Goal: Information Seeking & Learning: Learn about a topic

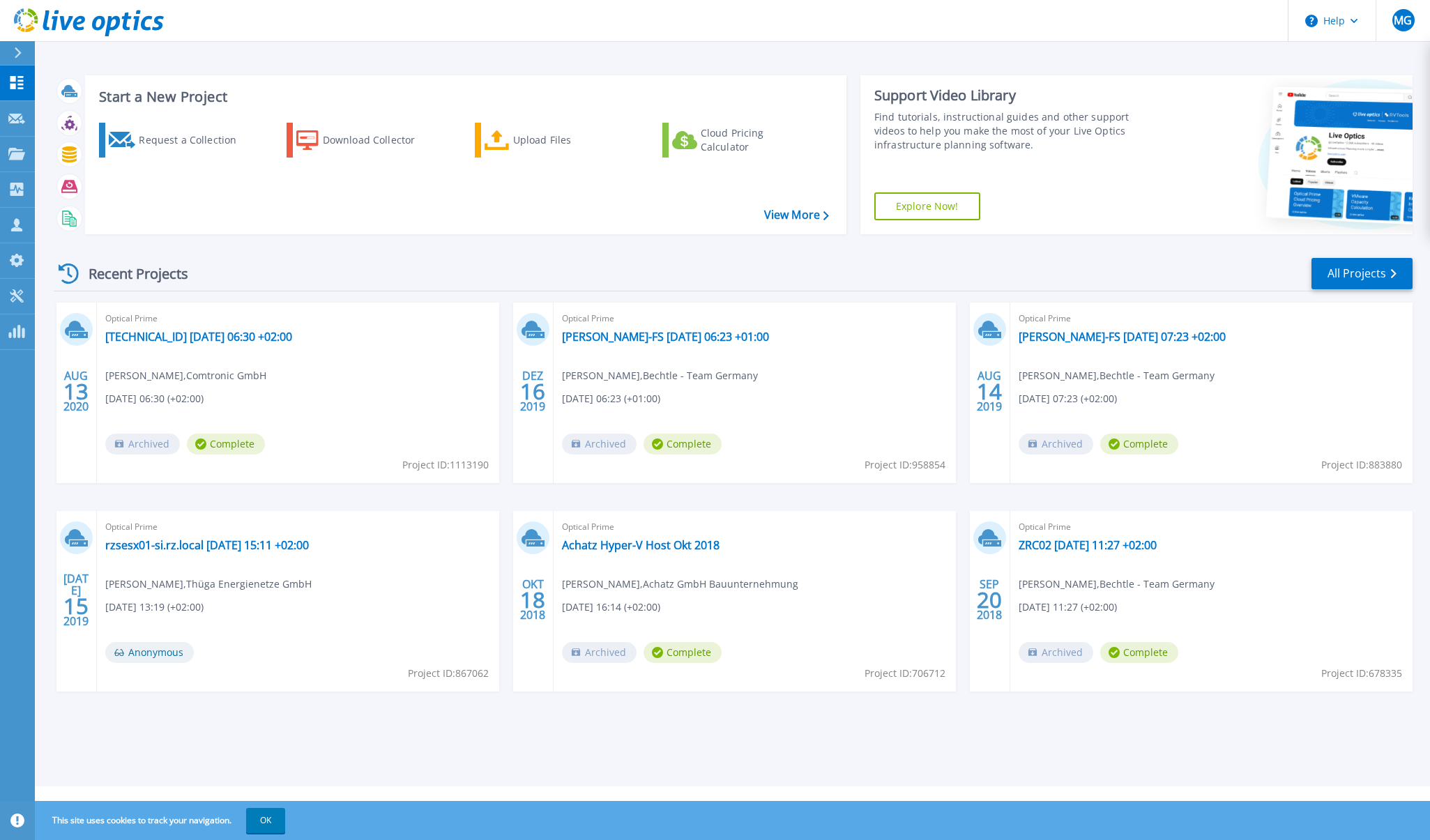
click at [927, 208] on link "Explore Now!" at bounding box center [927, 206] width 106 height 28
click at [926, 212] on link "Explore Now!" at bounding box center [927, 206] width 106 height 28
click at [19, 824] on icon at bounding box center [17, 821] width 14 height 14
click at [18, 822] on icon at bounding box center [17, 821] width 14 height 14
click at [281, 820] on button "OK" at bounding box center [265, 821] width 39 height 25
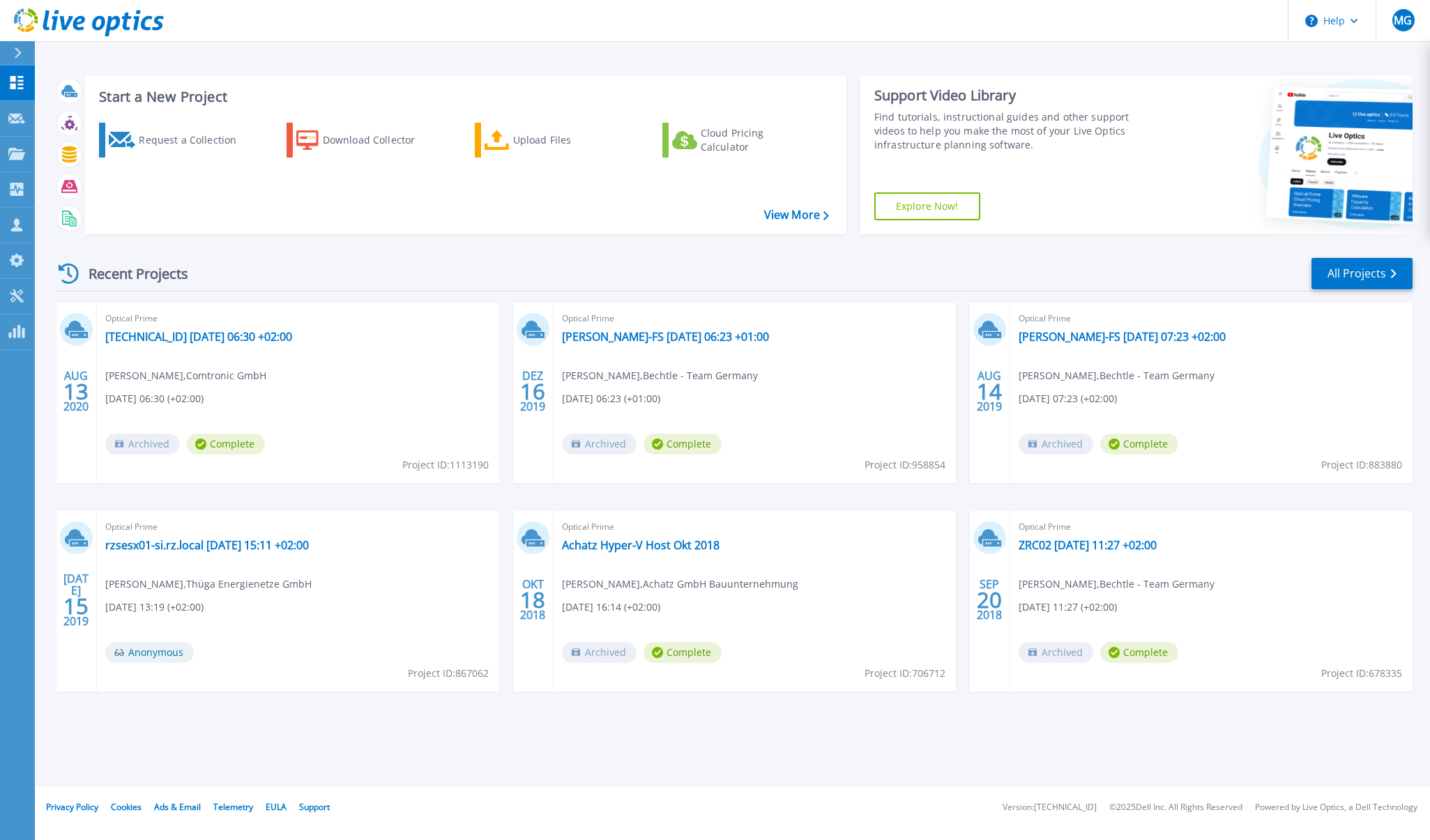
click at [1355, 35] on button "Help" at bounding box center [1332, 20] width 87 height 42
click at [1350, 52] on link "Explore Helpful Articles" at bounding box center [1367, 59] width 156 height 34
click at [1399, 15] on span "MG" at bounding box center [1403, 20] width 18 height 12
click at [402, 727] on div "Recent Projects All Projects AUG 13 2020 Optical Prime 10.120.32.34 2020-08-13 …" at bounding box center [732, 487] width 1359 height 485
click at [683, 760] on div "Start a New Project Request a Collection Download Collector Upload Files Cloud …" at bounding box center [732, 393] width 1395 height 787
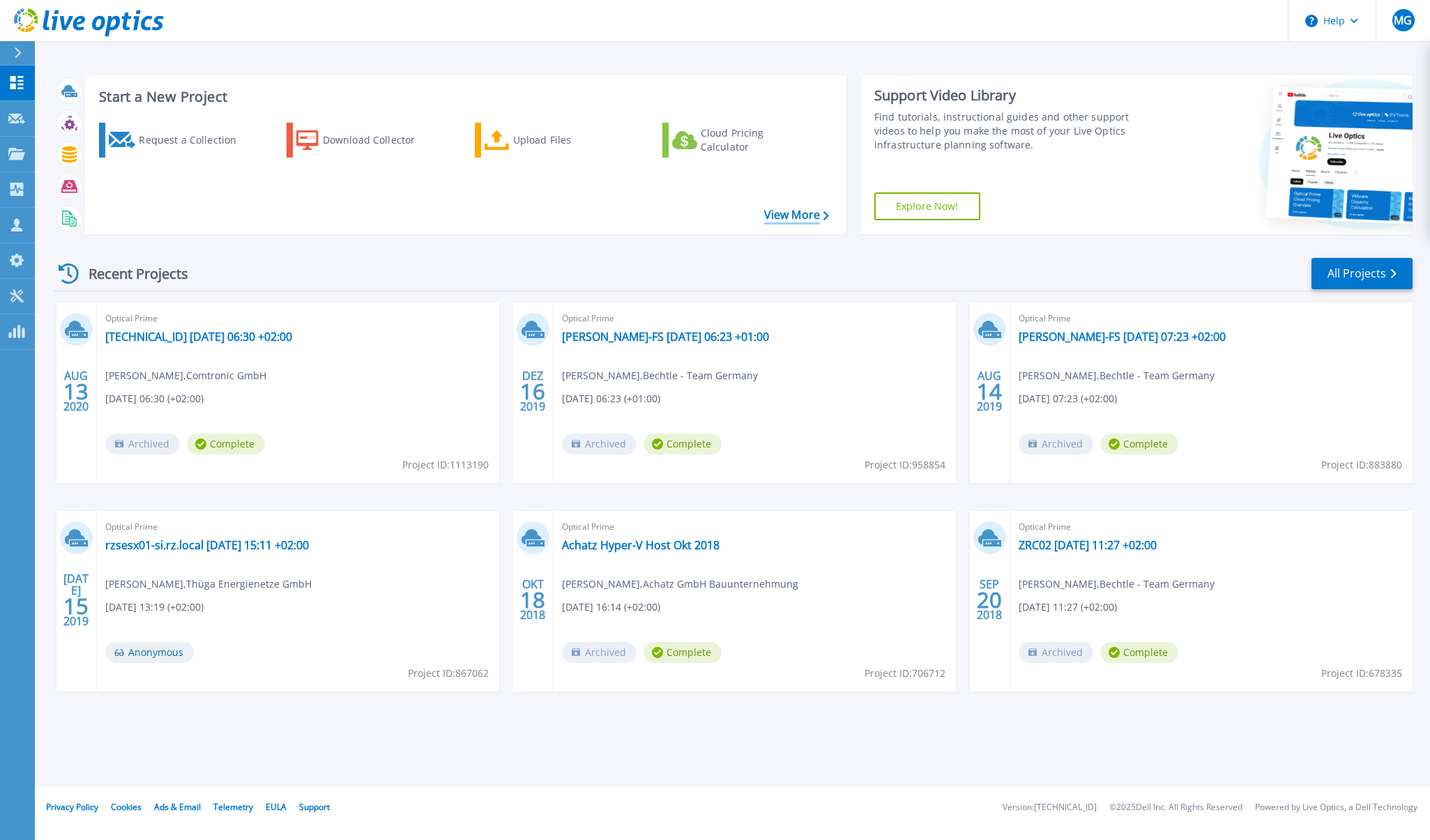
click at [825, 216] on icon at bounding box center [826, 215] width 6 height 9
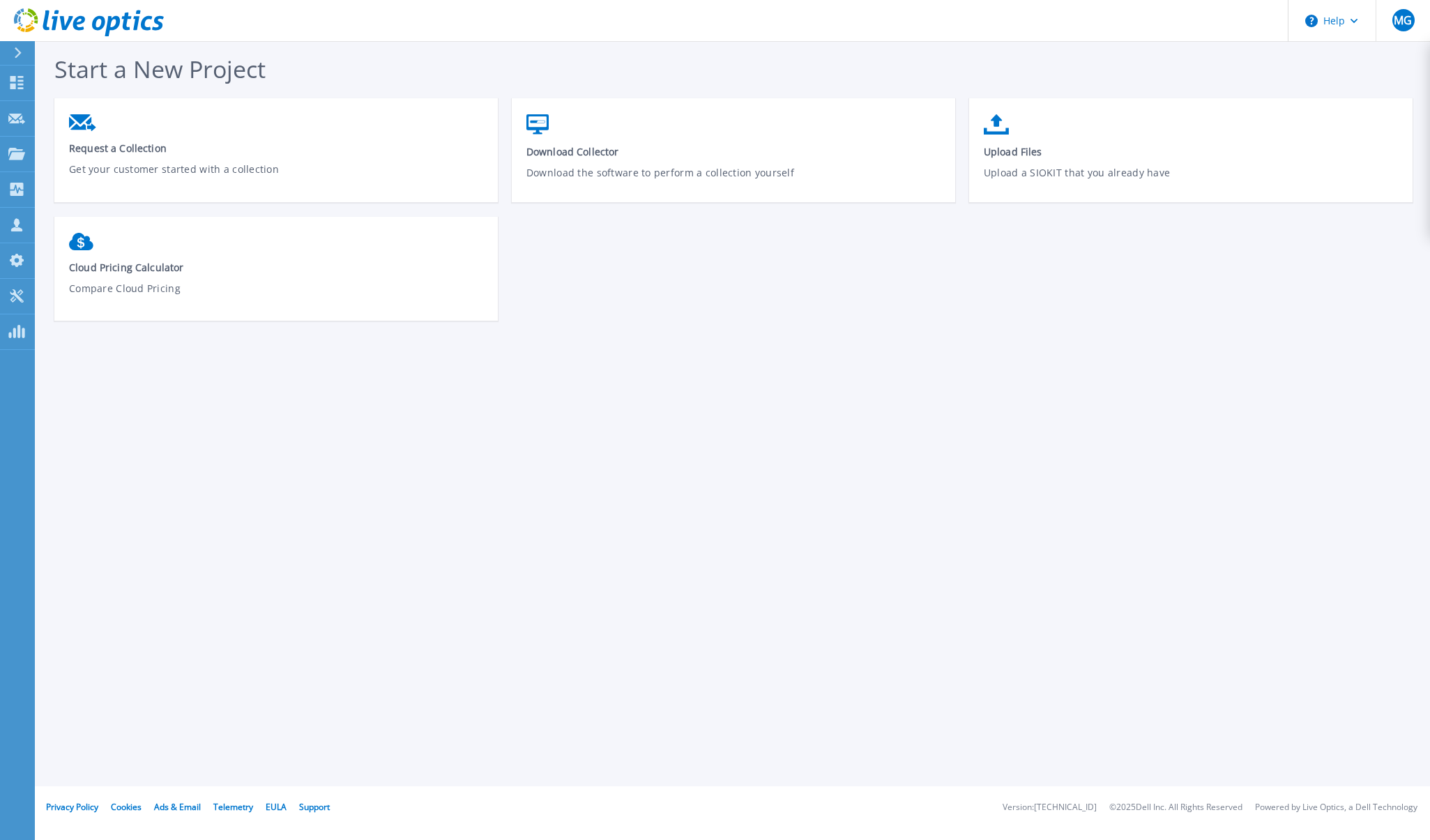
click at [172, 260] on link "Cloud Pricing Calculator Compare Cloud Pricing" at bounding box center [276, 274] width 444 height 98
click at [25, 86] on link "Dashboard Dashboard" at bounding box center [17, 83] width 35 height 36
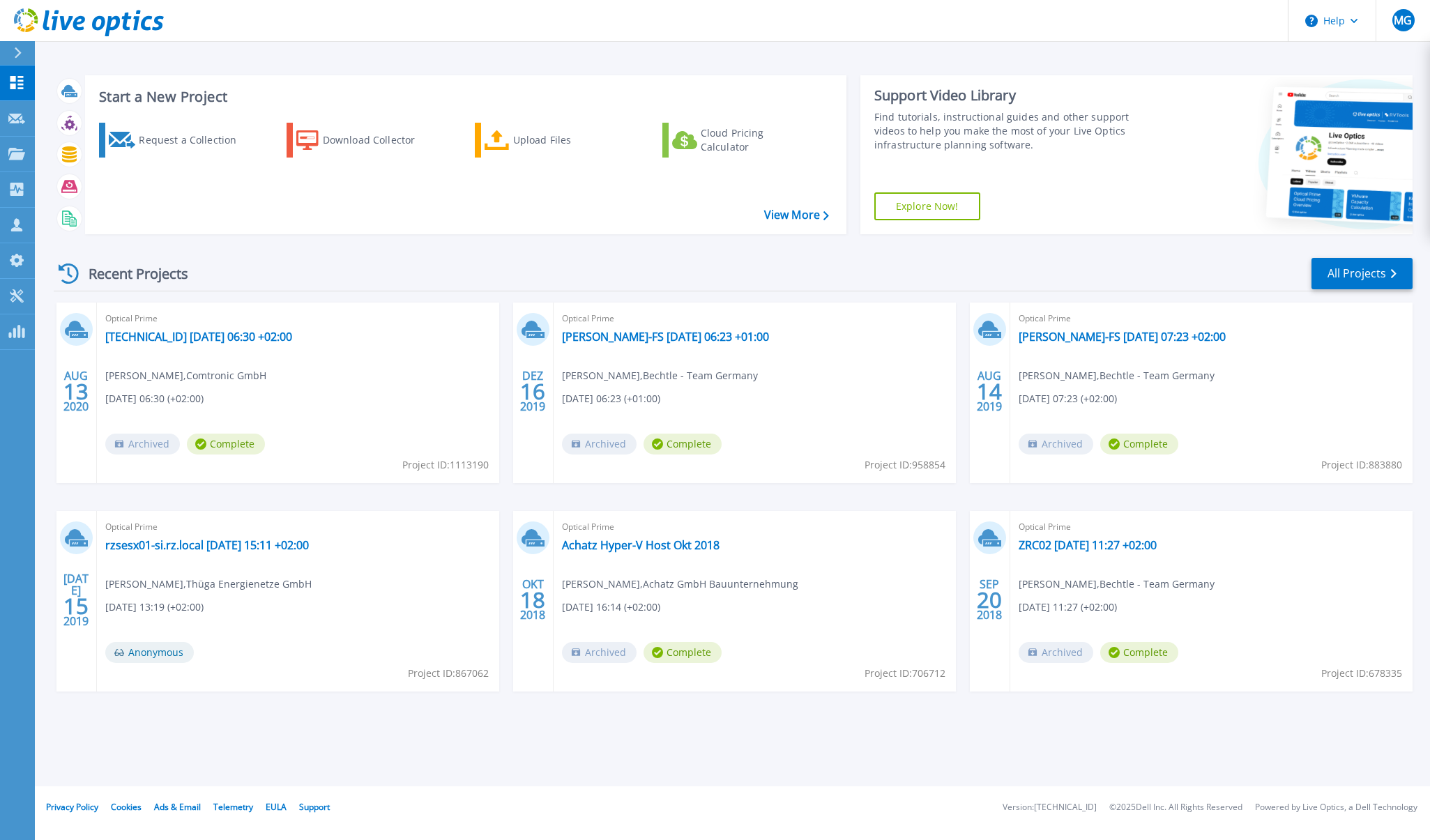
click at [26, 55] on div at bounding box center [23, 52] width 22 height 23
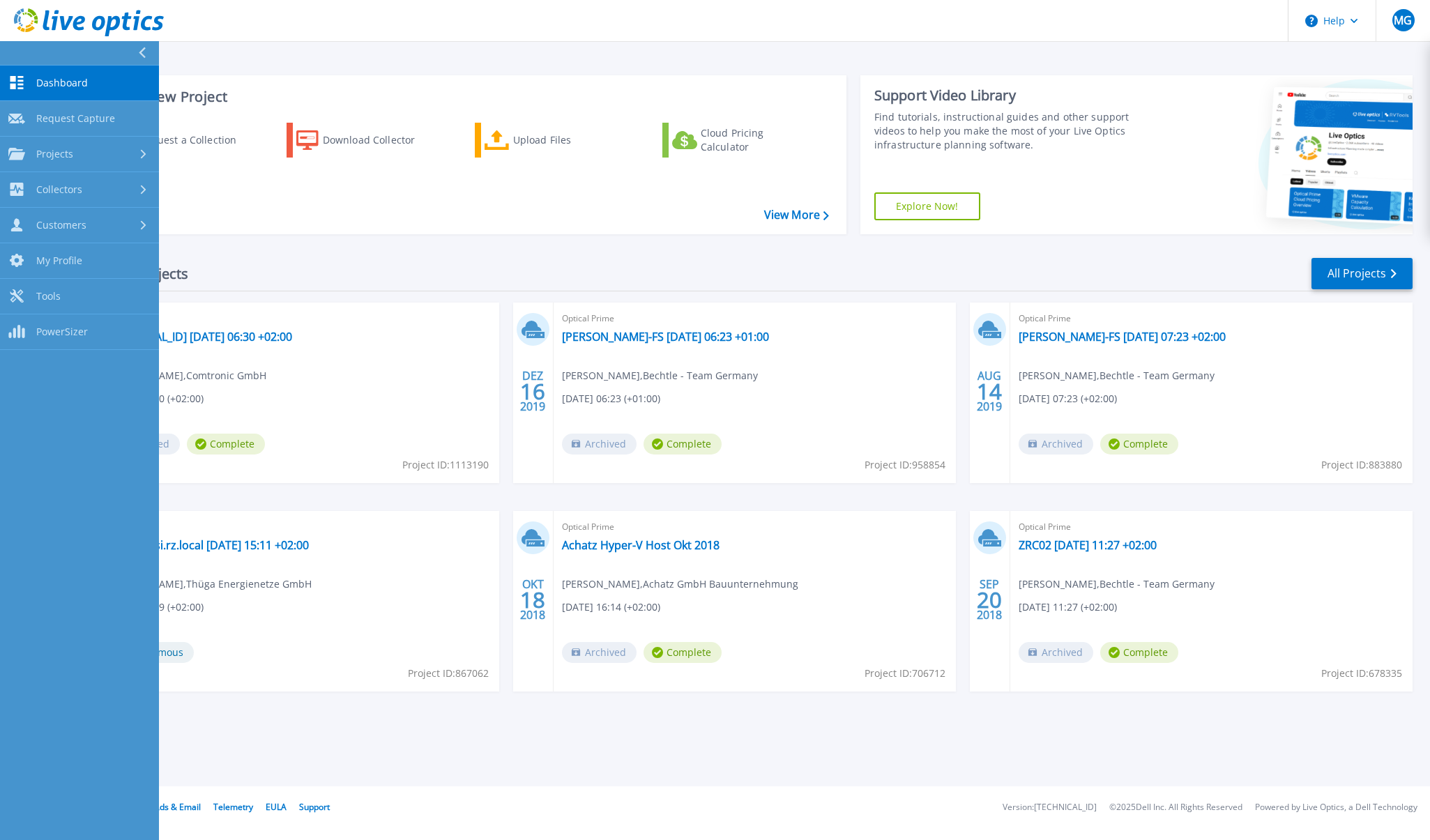
click at [495, 250] on div "Recent Projects All Projects [DATE] Optical Prime [TECHNICAL_ID] [DATE] 06:30 +…" at bounding box center [732, 487] width 1359 height 485
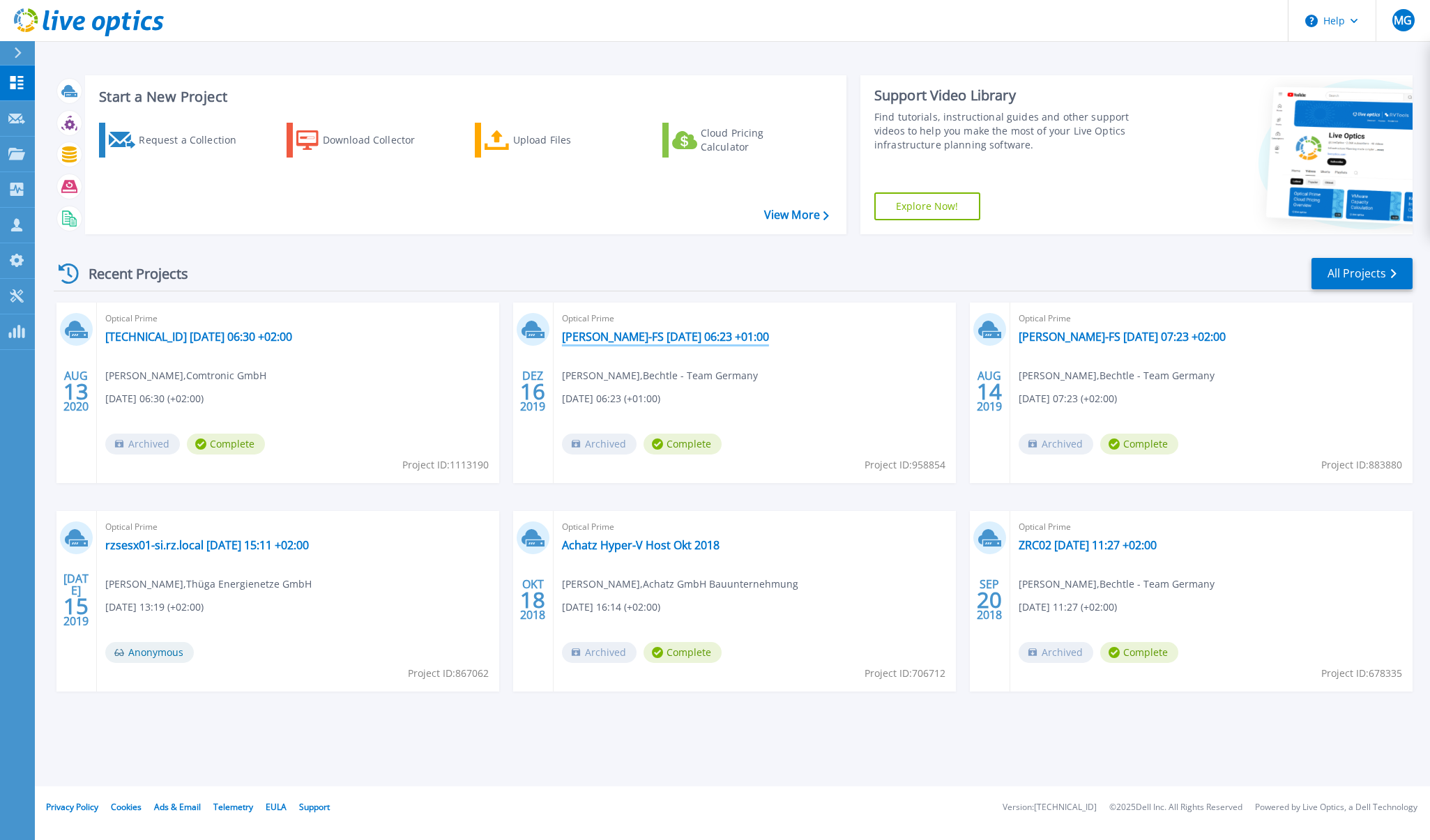
click at [688, 339] on link "[PERSON_NAME]-FS [DATE] 06:23 +01:00" at bounding box center [666, 336] width 207 height 14
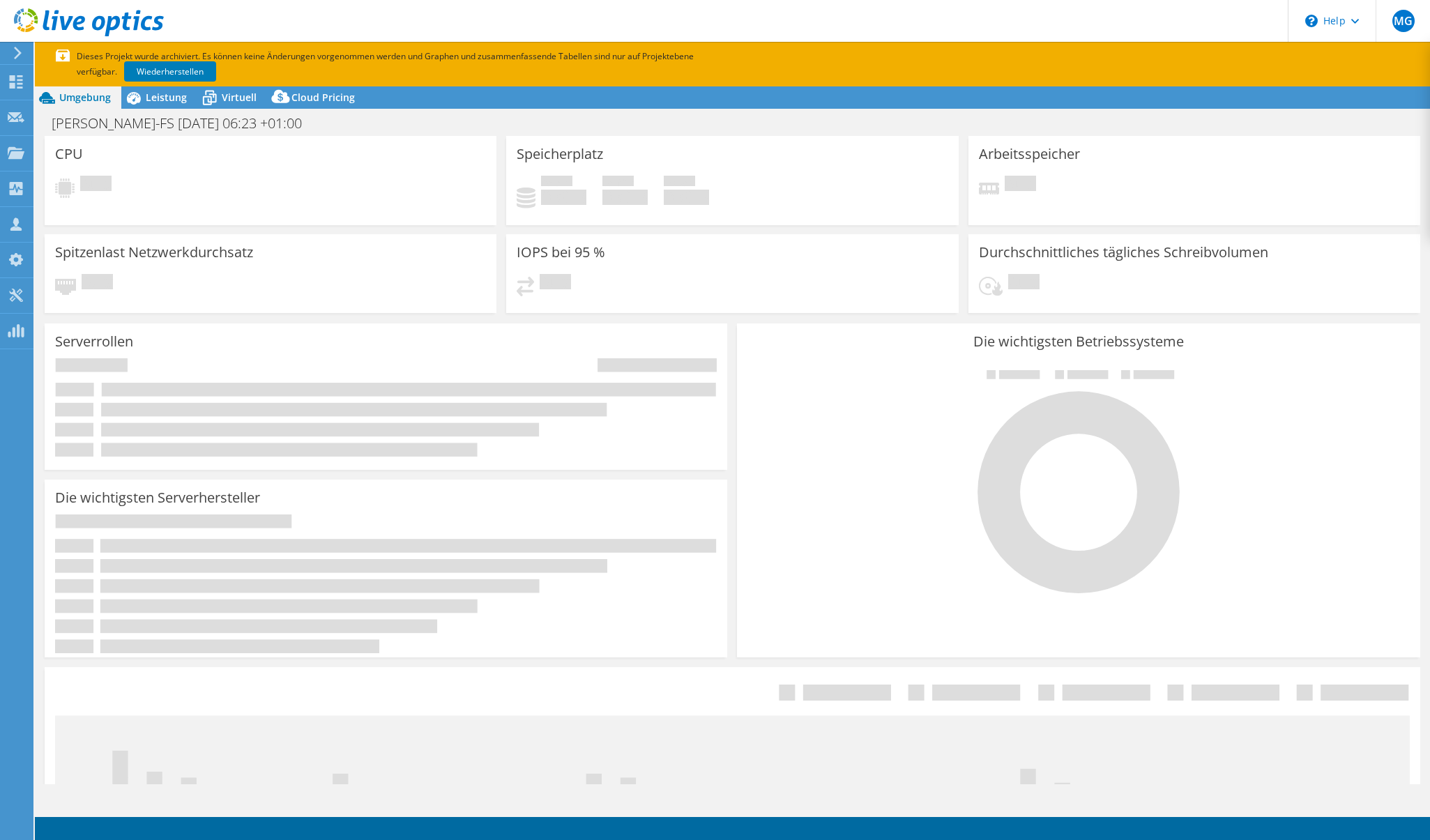
select select "USD"
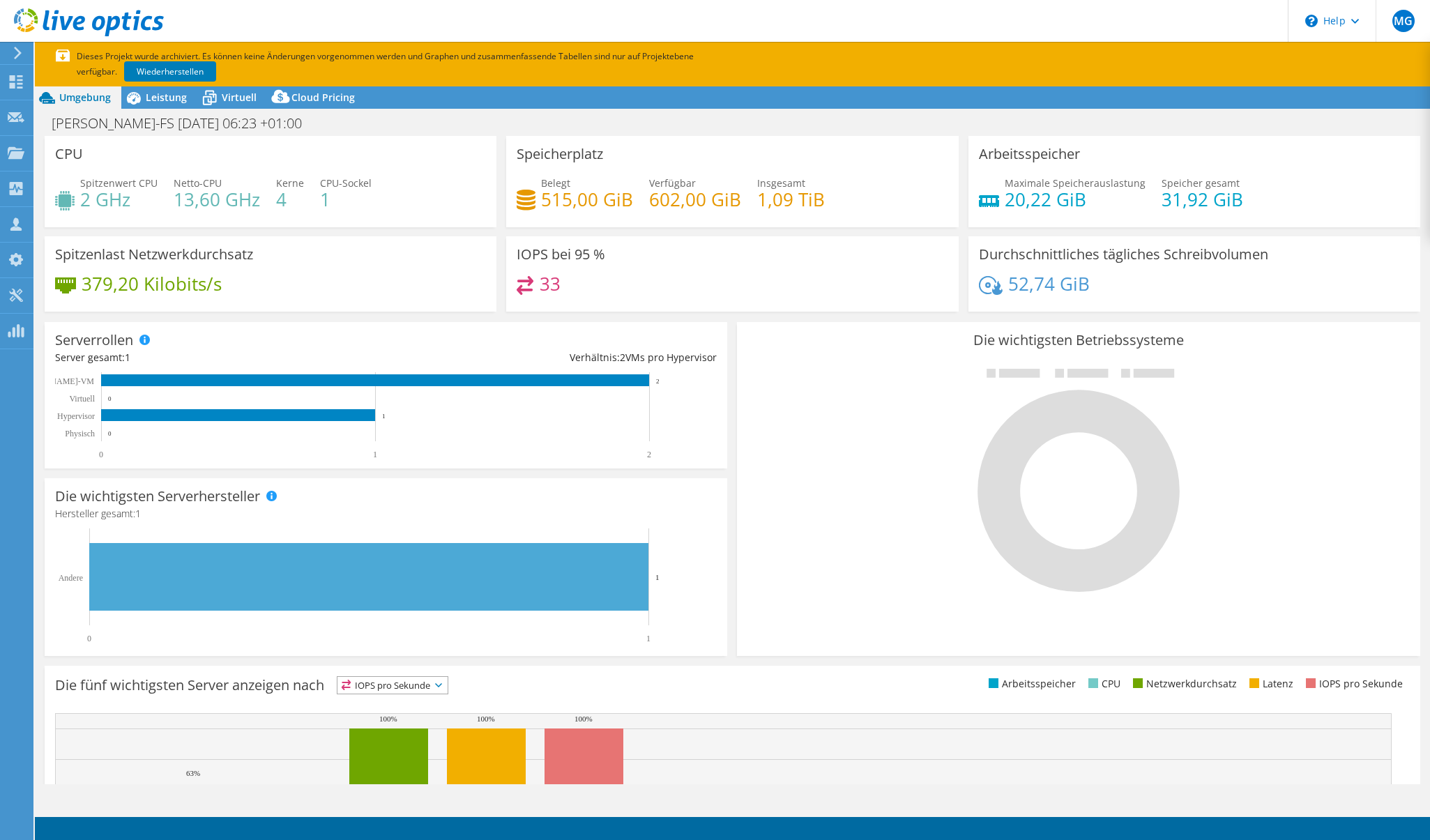
click at [1349, 25] on div "\n Help" at bounding box center [1331, 20] width 88 height 42
click at [1333, 61] on link "Explore Helpful Articles" at bounding box center [1366, 59] width 156 height 34
